Goal: Navigation & Orientation: Find specific page/section

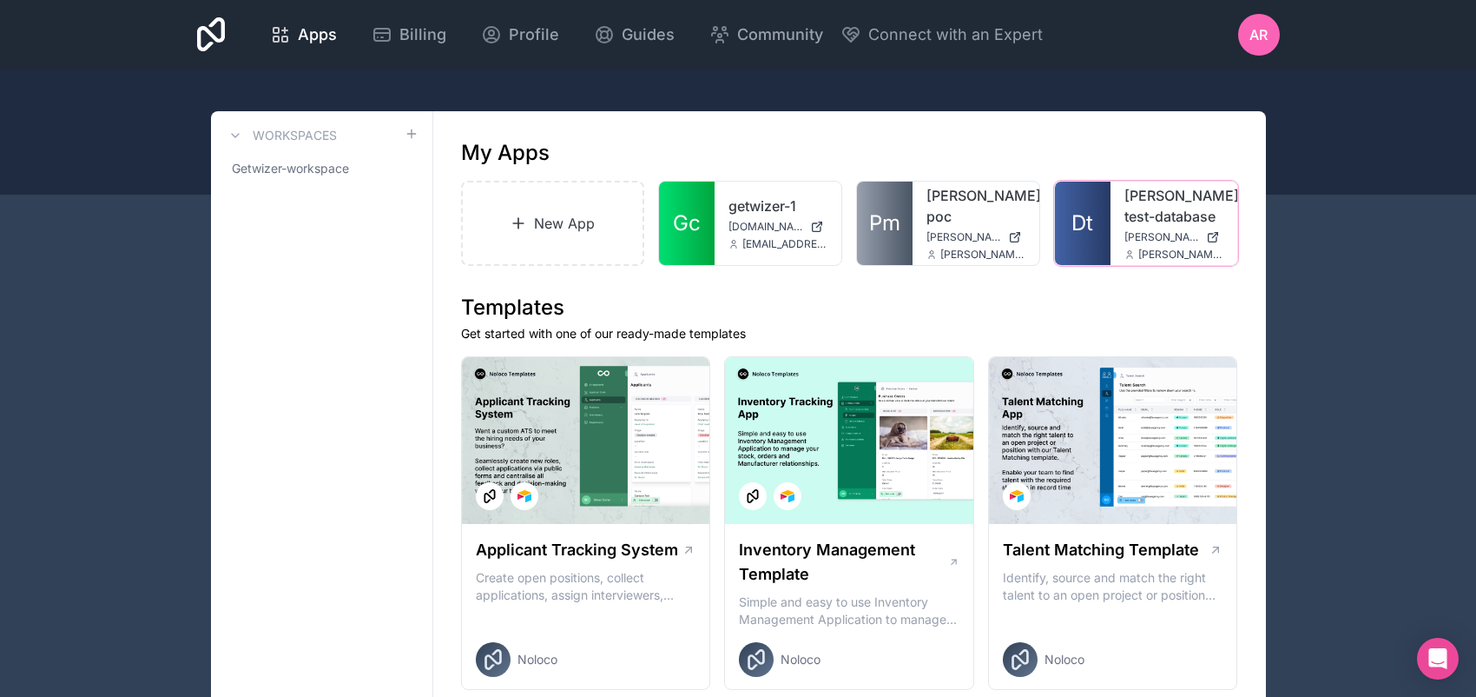
click at [1169, 227] on link "[PERSON_NAME]-test-database" at bounding box center [1174, 206] width 99 height 42
click at [1111, 265] on link "Dt" at bounding box center [1083, 223] width 56 height 83
